Goal: Task Accomplishment & Management: Manage account settings

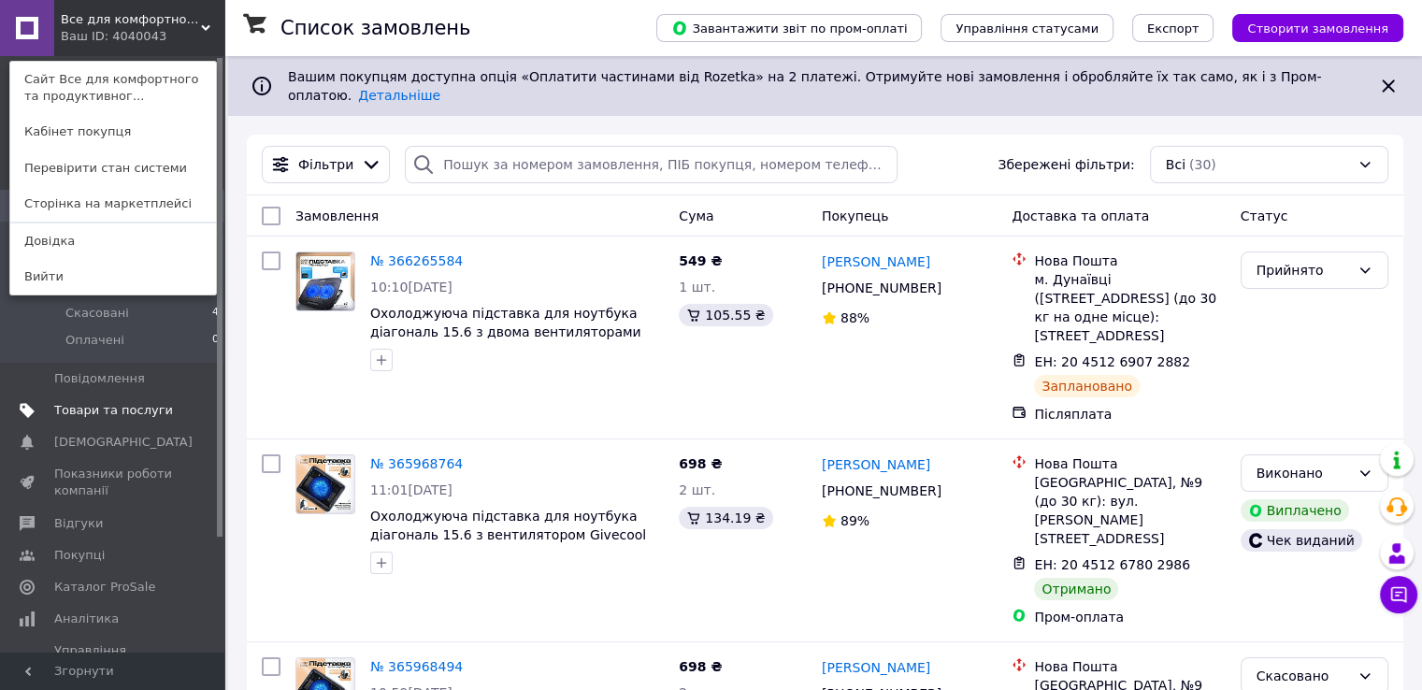
click at [138, 402] on span "Товари та послуги" at bounding box center [113, 410] width 119 height 17
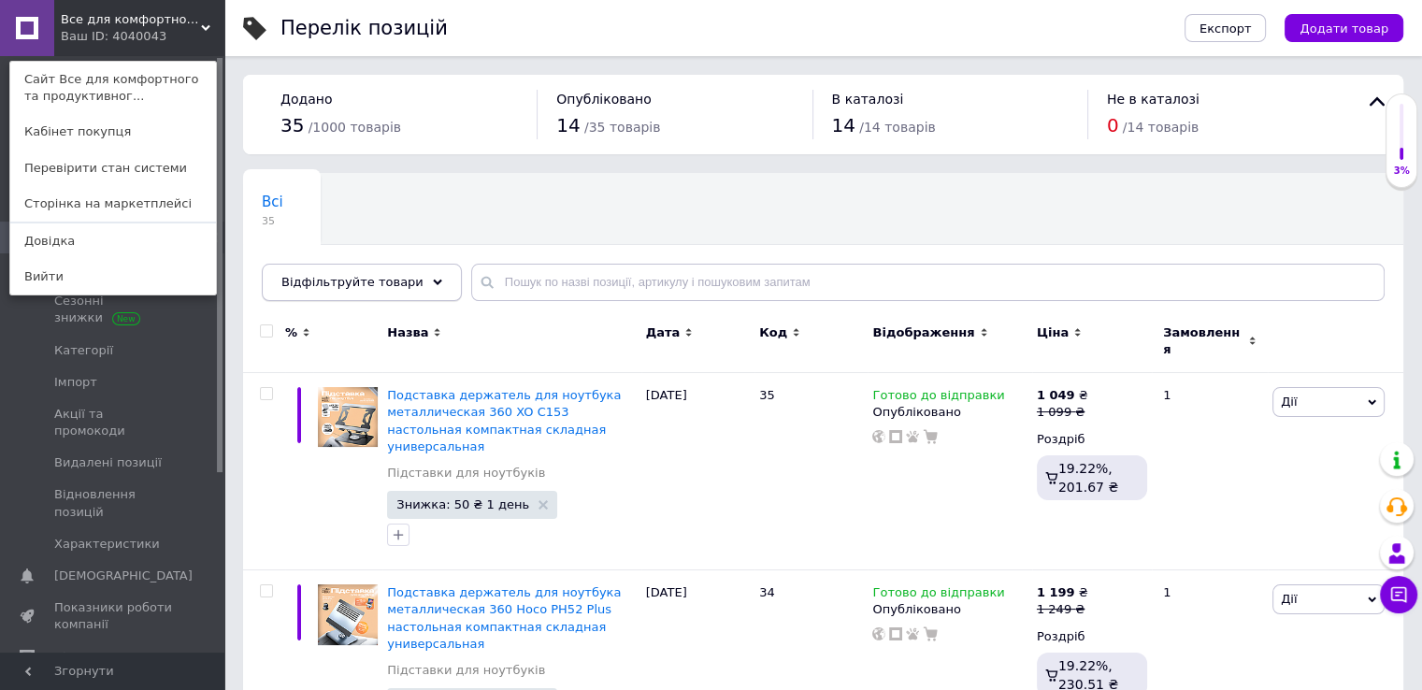
click at [415, 288] on div "Відфільтруйте товари" at bounding box center [362, 282] width 200 height 37
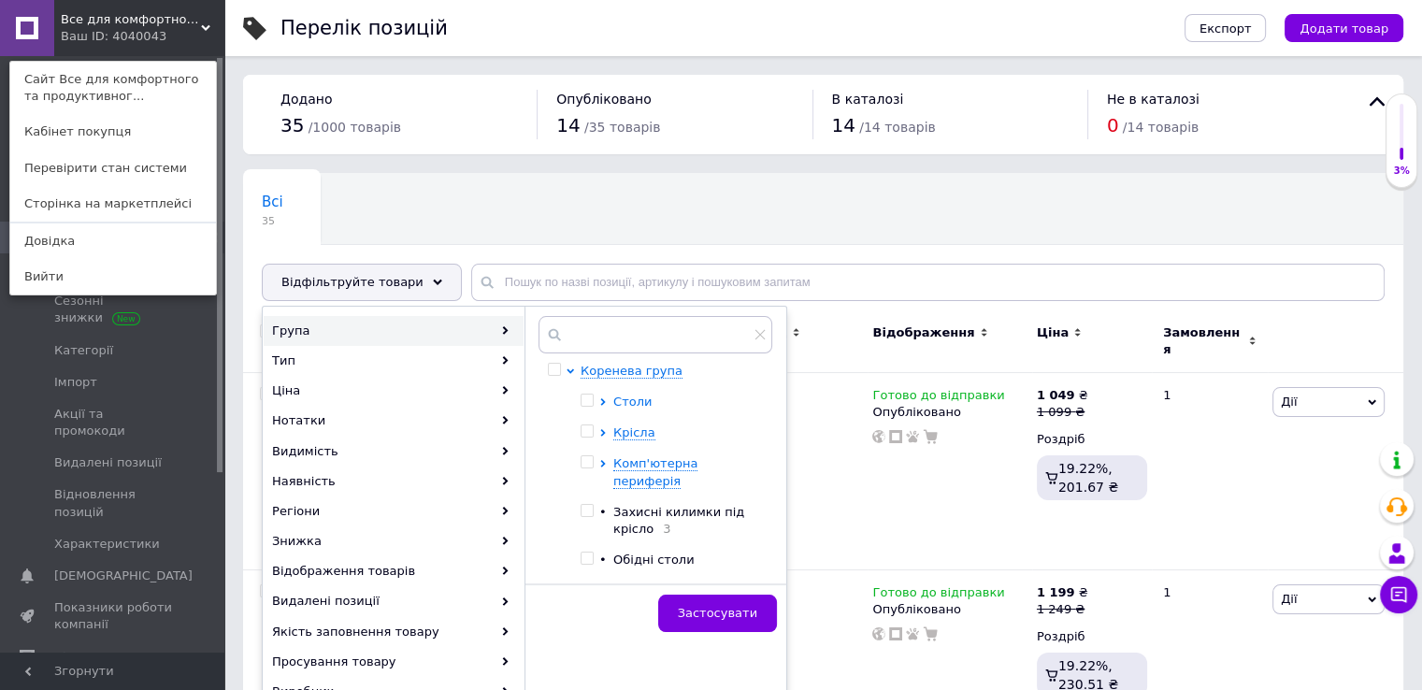
click at [602, 399] on icon at bounding box center [602, 401] width 5 height 7
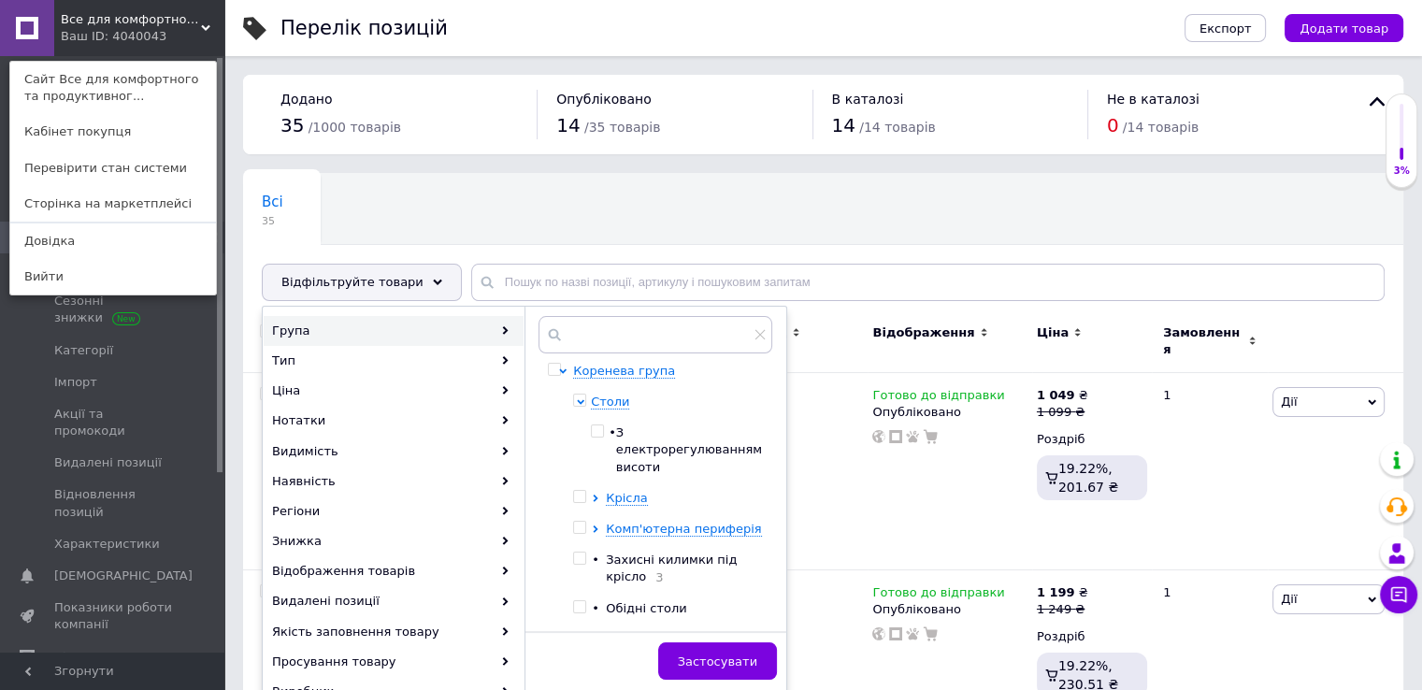
click at [603, 434] on input "checkbox" at bounding box center [597, 431] width 12 height 12
checkbox input "true"
click at [715, 655] on span "Застосувати" at bounding box center [717, 661] width 79 height 14
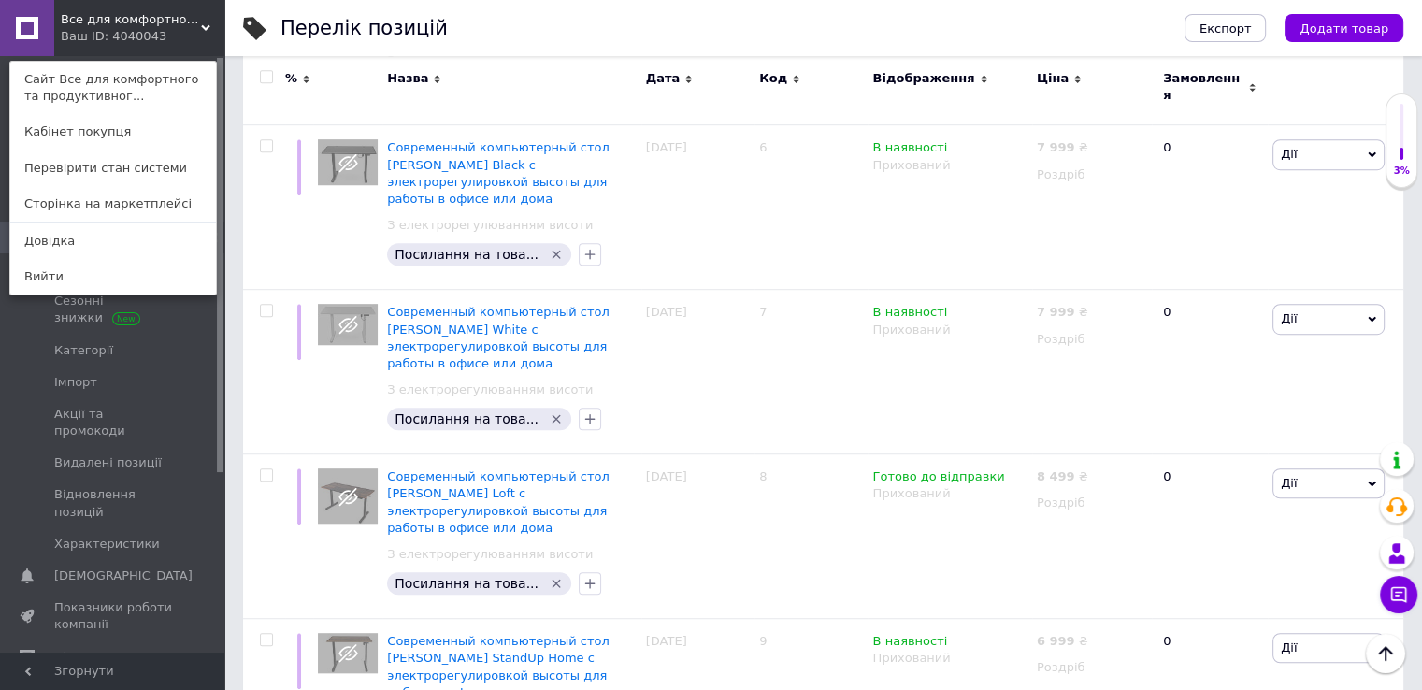
scroll to position [1128, 0]
